Goal: Task Accomplishment & Management: Complete application form

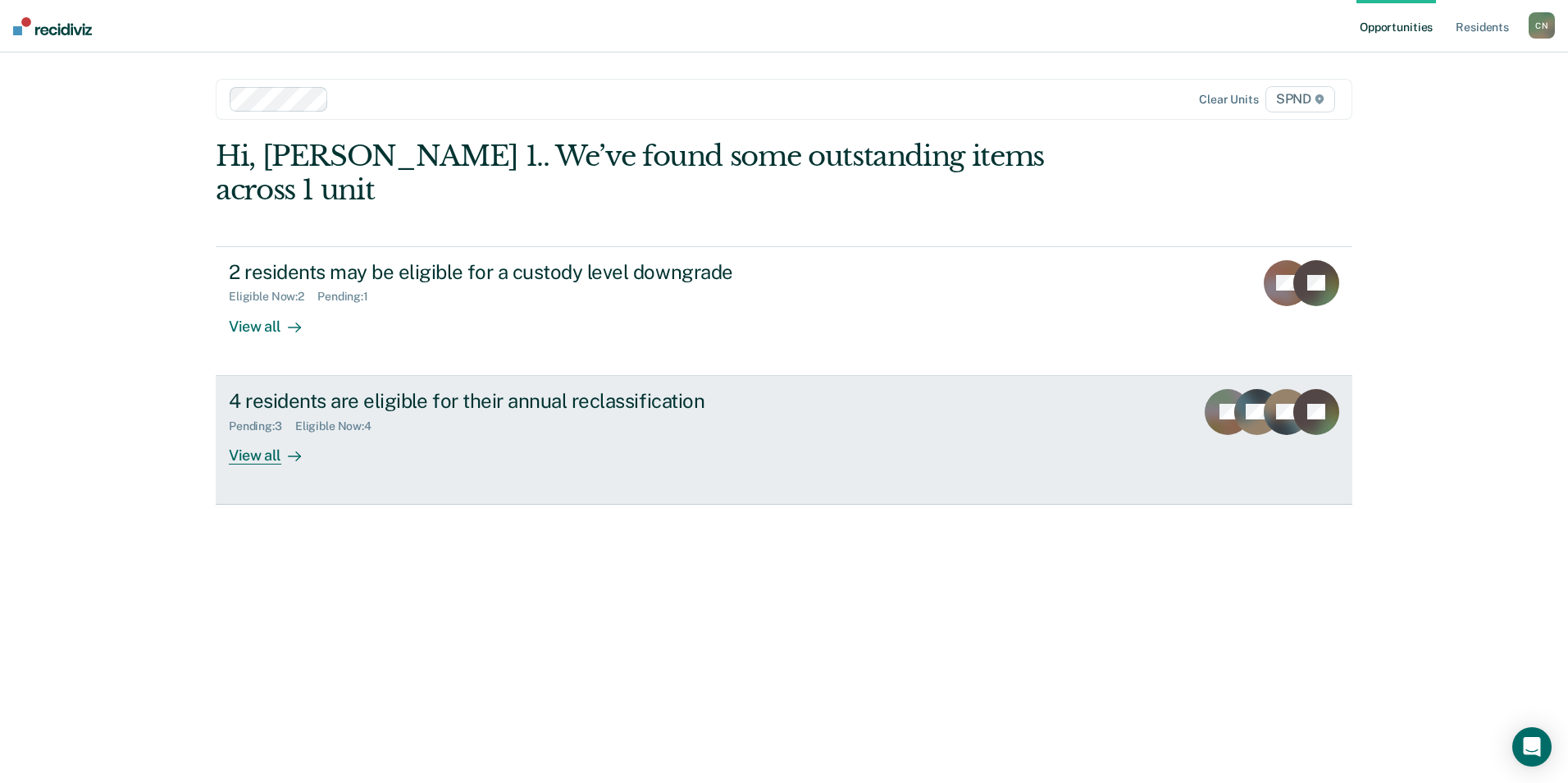
click at [1242, 377] on icon at bounding box center [1260, 401] width 61 height 48
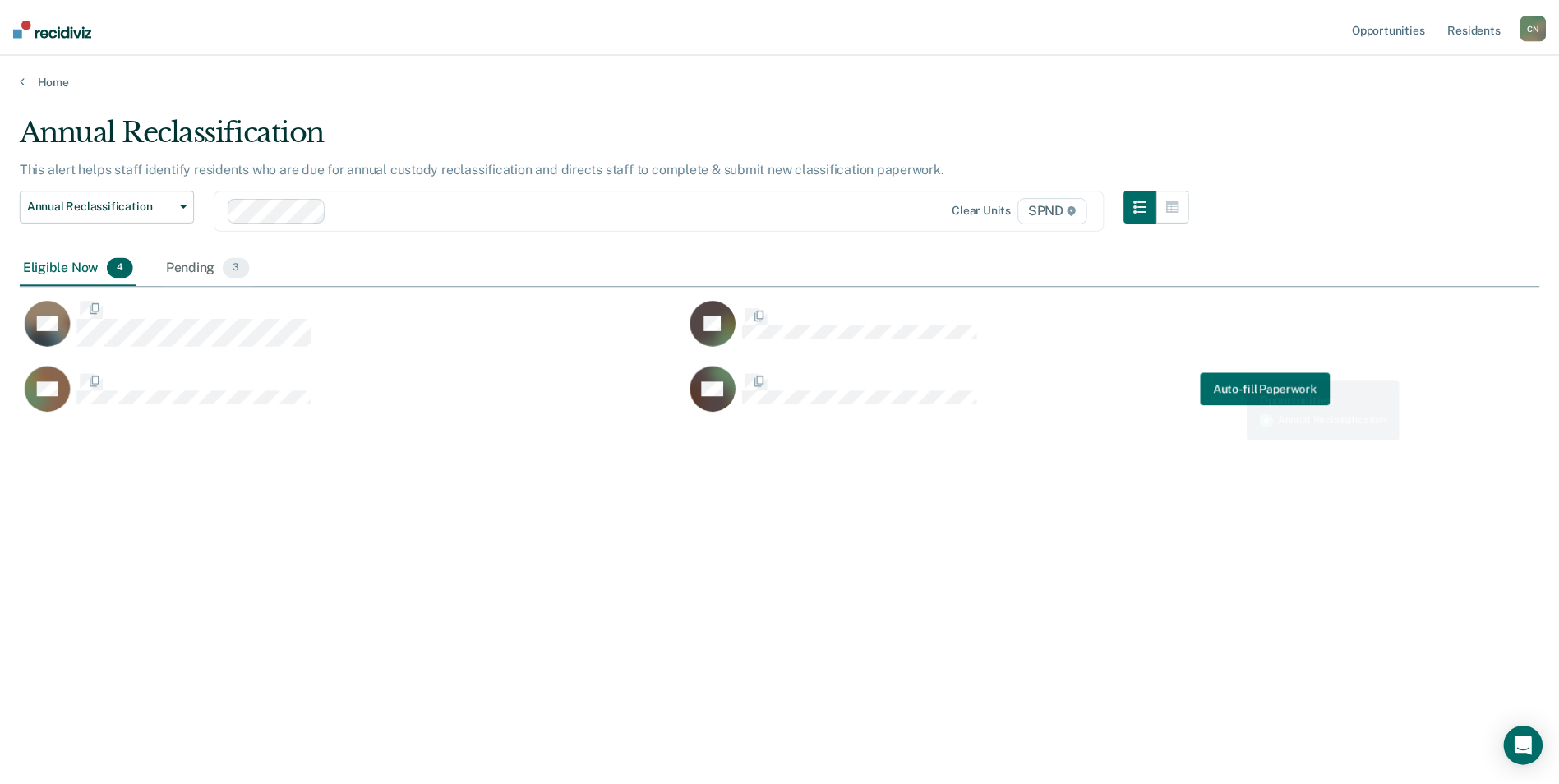
scroll to position [535, 1519]
click at [1244, 368] on div "CH Auto-fill Paperwork" at bounding box center [1015, 389] width 651 height 48
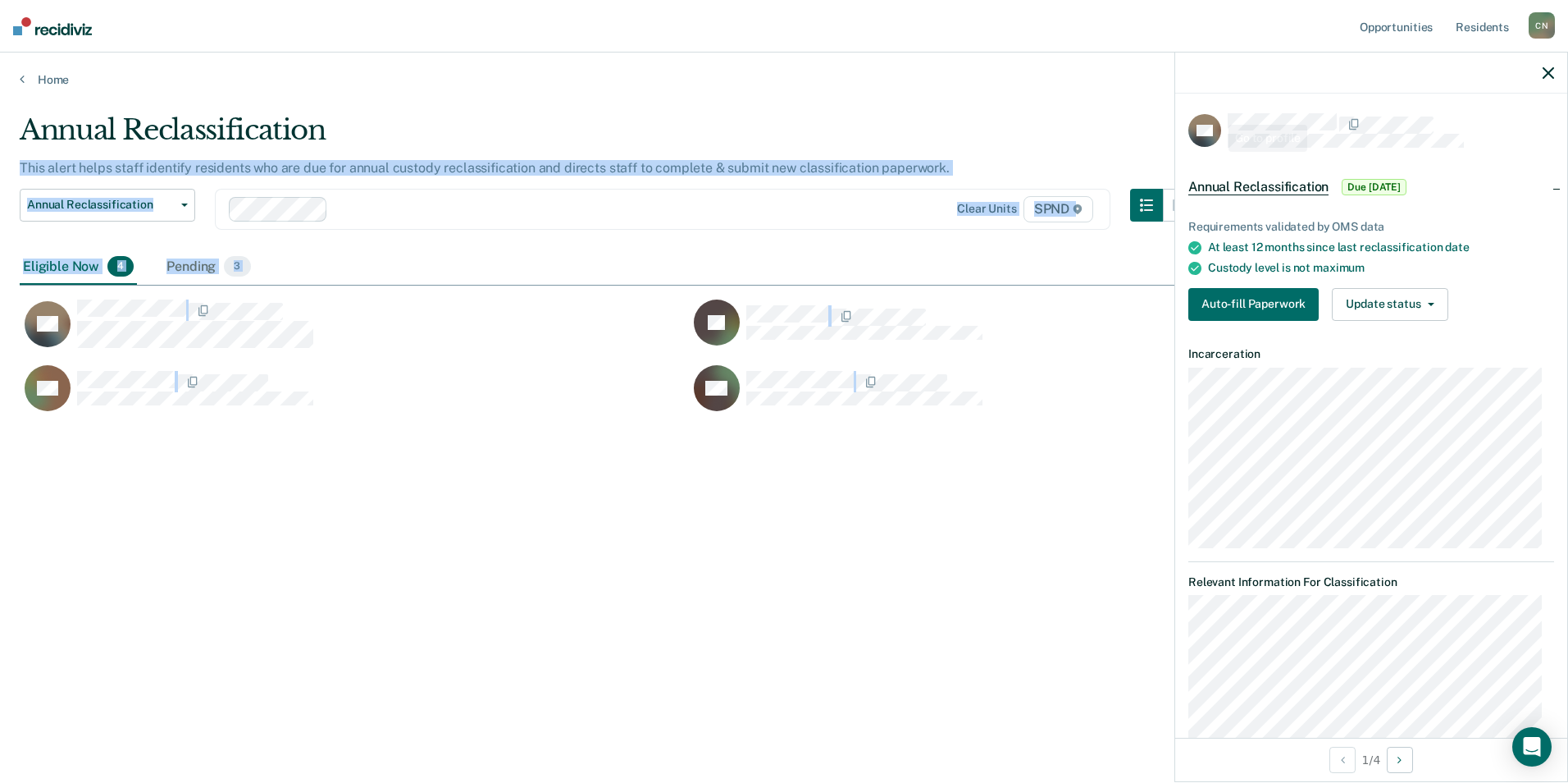
drag, startPoint x: 1436, startPoint y: 73, endPoint x: 1106, endPoint y: 129, distance: 334.7
click at [1106, 129] on body "Looks like you’re using Internet Explorer 11. For faster loading and a better e…" at bounding box center [784, 391] width 1568 height 783
click at [1352, 77] on div at bounding box center [1371, 73] width 392 height 41
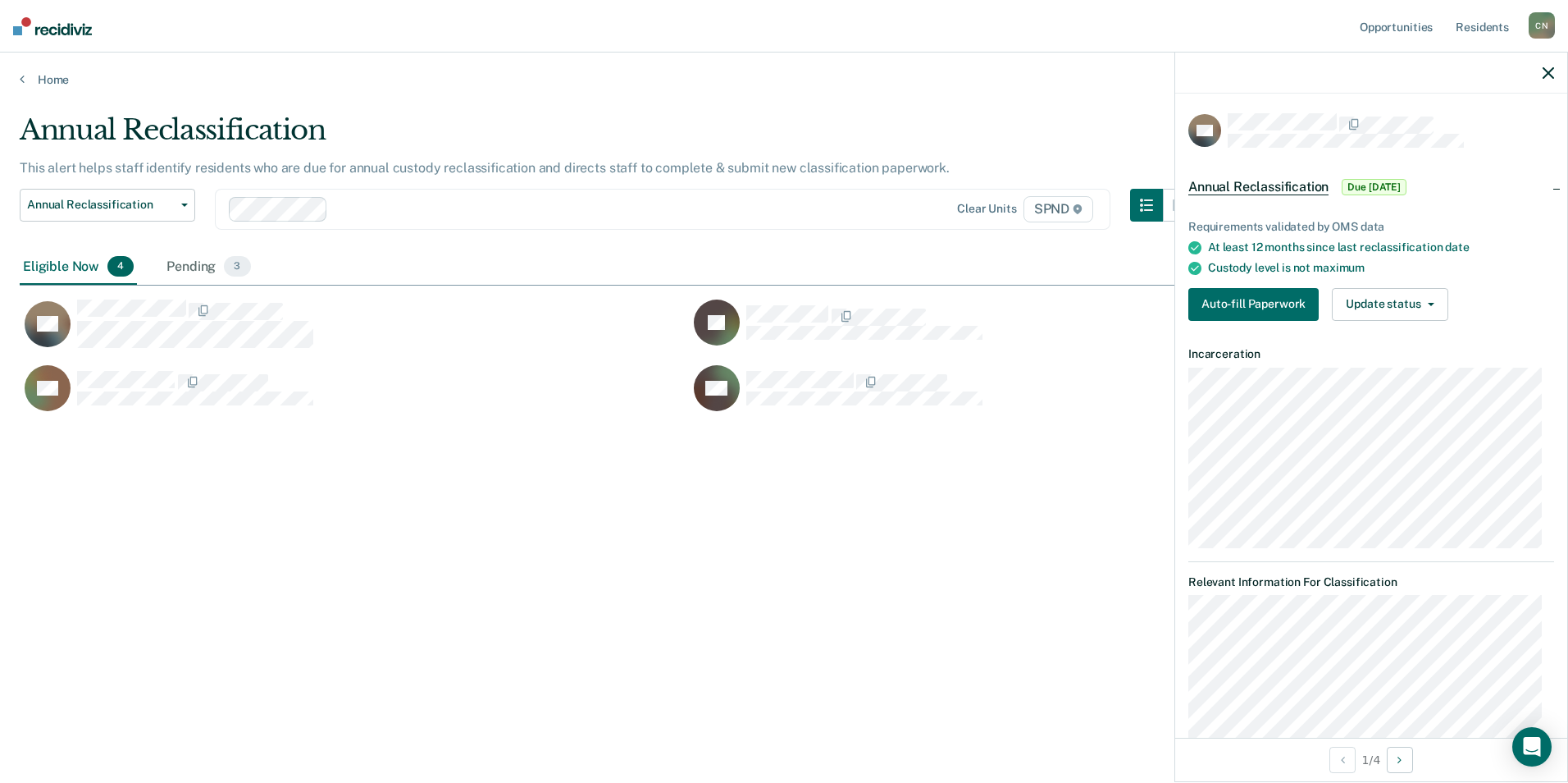
drag, startPoint x: 1474, startPoint y: 141, endPoint x: 1371, endPoint y: 157, distance: 104.2
click at [1372, 156] on article "GR Annual Reclassification Due 9/30/25 Requirements validated by OMS data At le…" at bounding box center [1371, 626] width 366 height 1026
click at [1273, 296] on button "Auto-fill Paperwork" at bounding box center [1253, 305] width 131 height 33
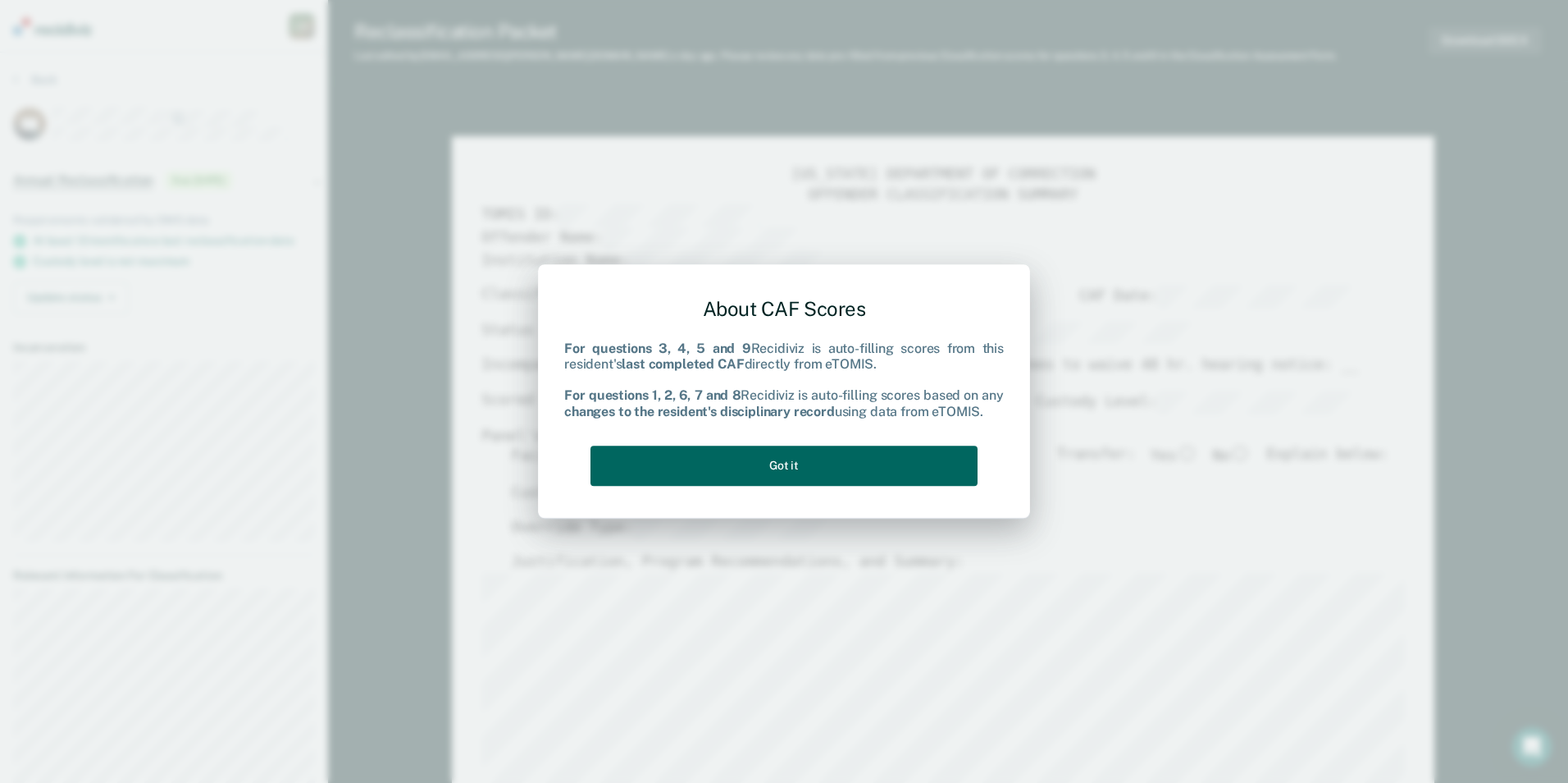
click at [763, 474] on button "Got it" at bounding box center [784, 466] width 387 height 40
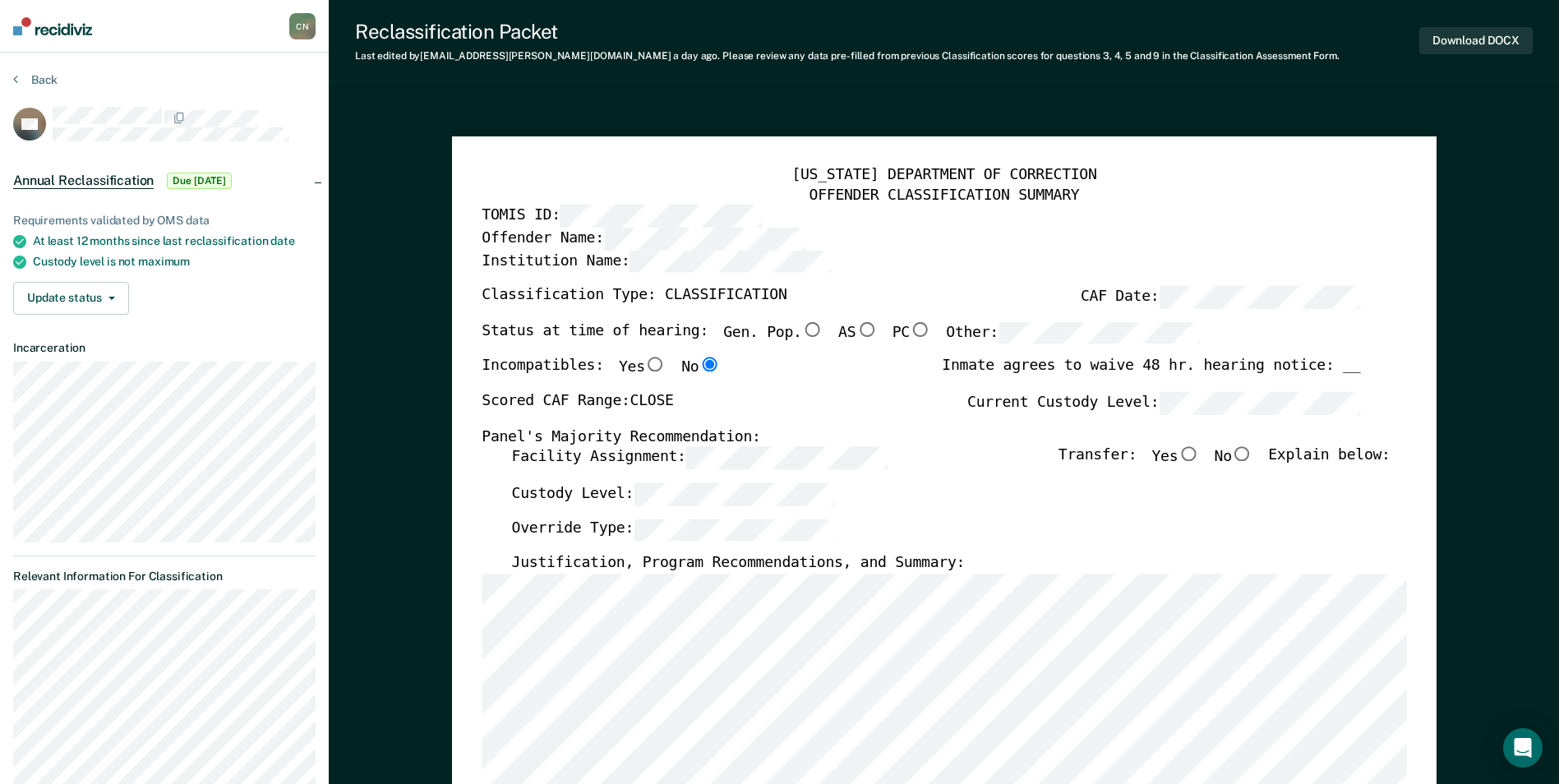
type textarea "x"
